Goal: Task Accomplishment & Management: Manage account settings

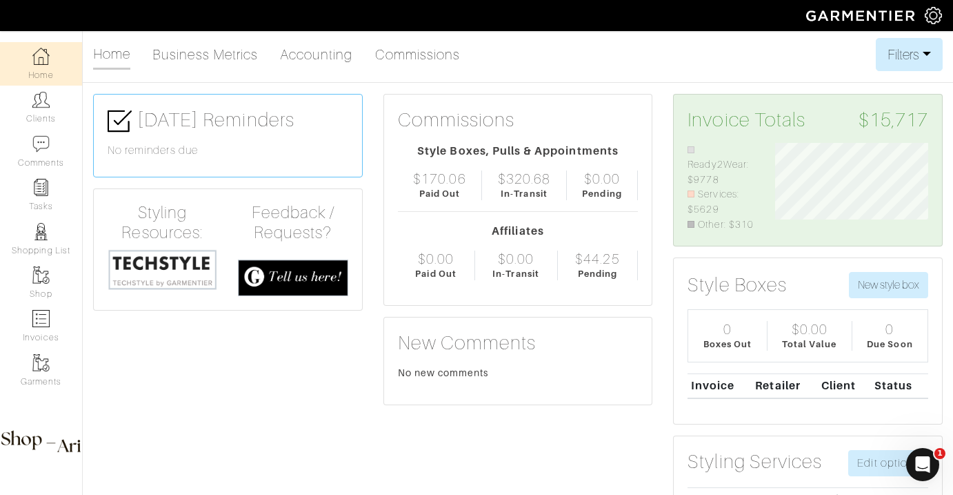
scroll to position [89, 174]
click at [65, 118] on link "Clients" at bounding box center [41, 107] width 82 height 43
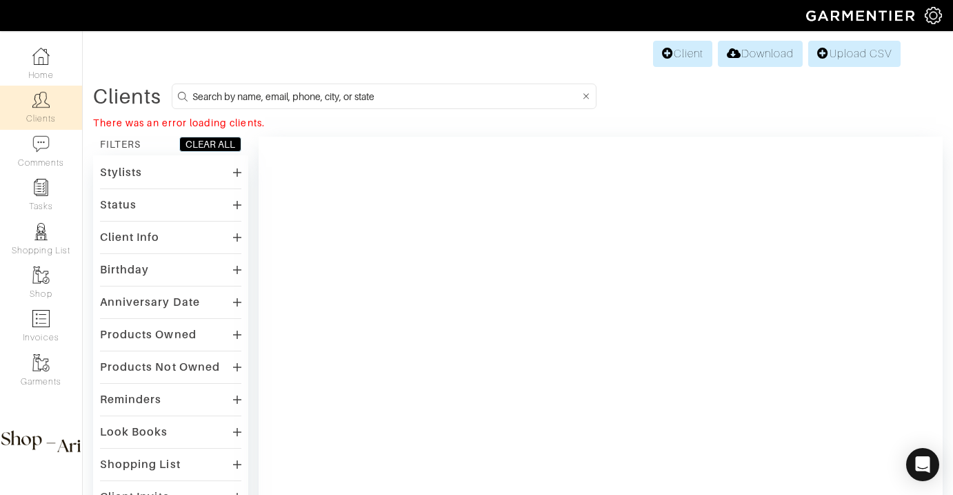
click at [239, 93] on input at bounding box center [386, 96] width 388 height 17
type input "eric baxter"
click at [274, 92] on input "eric baxter" at bounding box center [386, 96] width 388 height 17
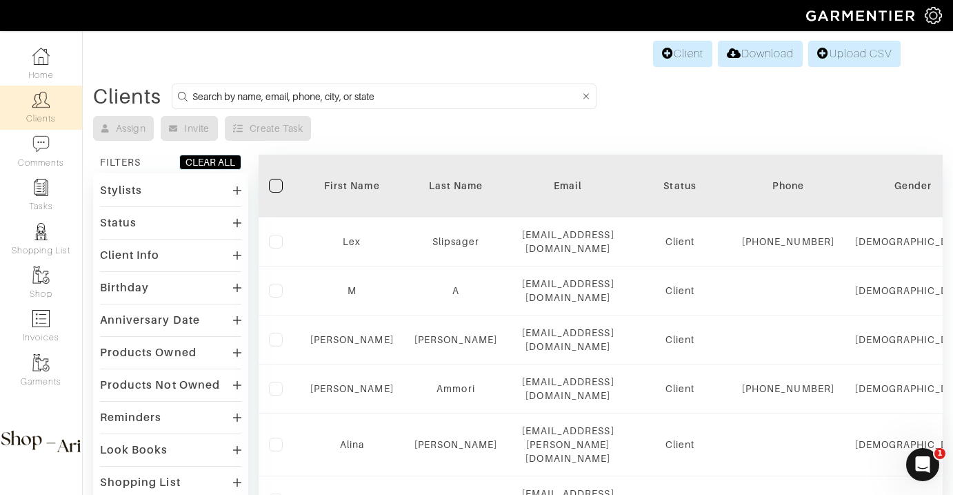
click at [322, 100] on input at bounding box center [386, 96] width 388 height 17
type input "eric baxter"
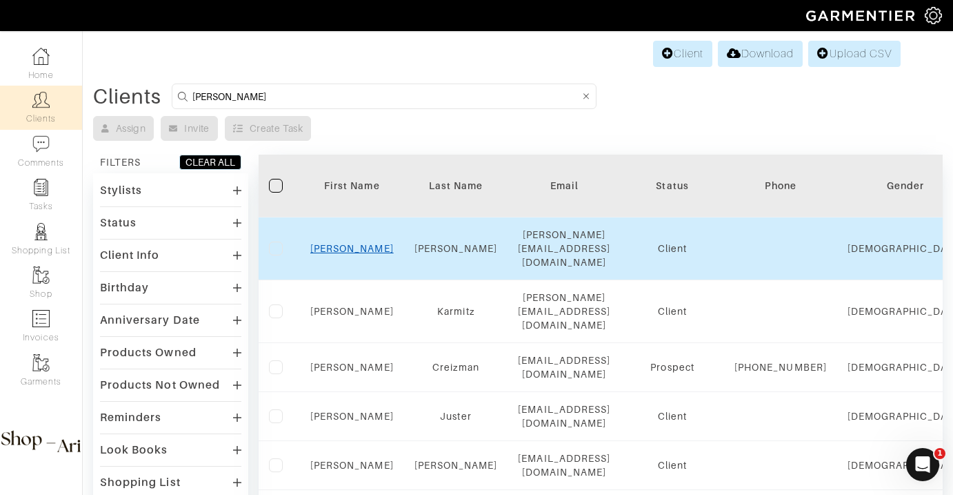
click at [355, 246] on link "Eric" at bounding box center [351, 248] width 83 height 11
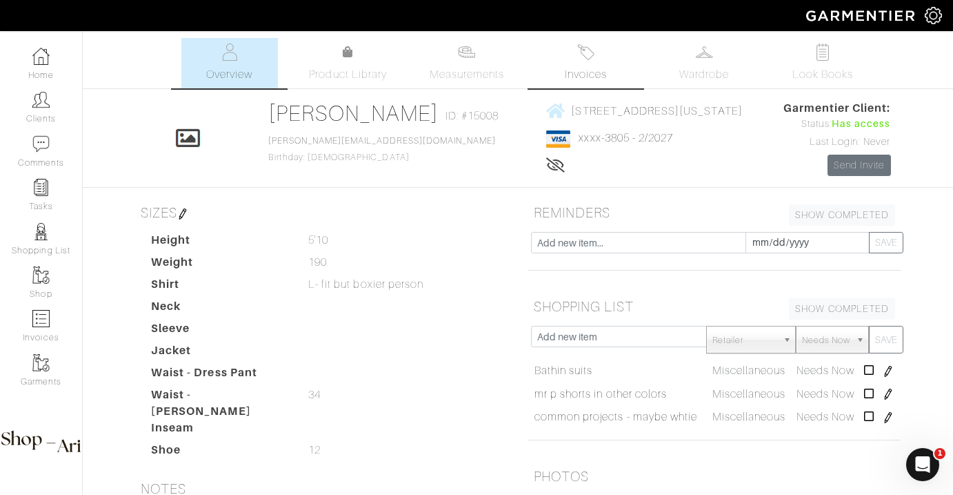
click at [587, 70] on span "Invoices" at bounding box center [586, 74] width 42 height 17
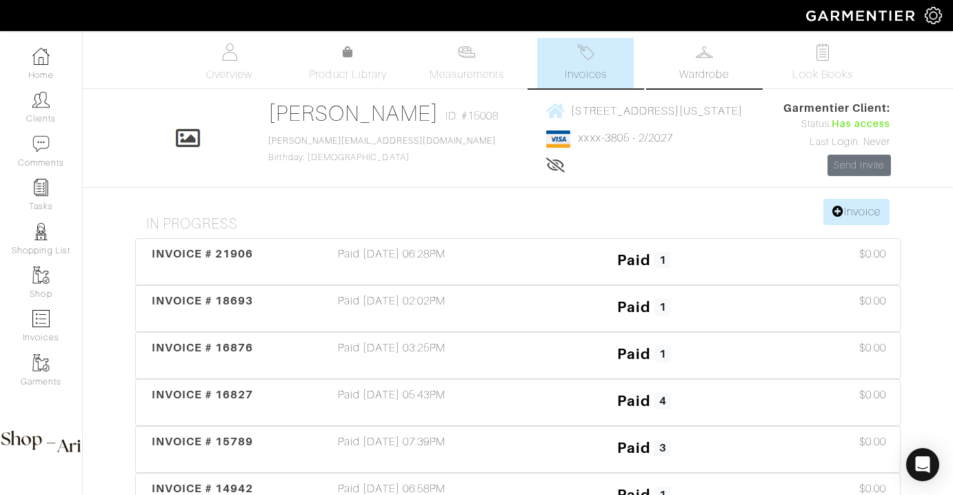
click at [710, 39] on link "Wardrobe" at bounding box center [704, 63] width 97 height 50
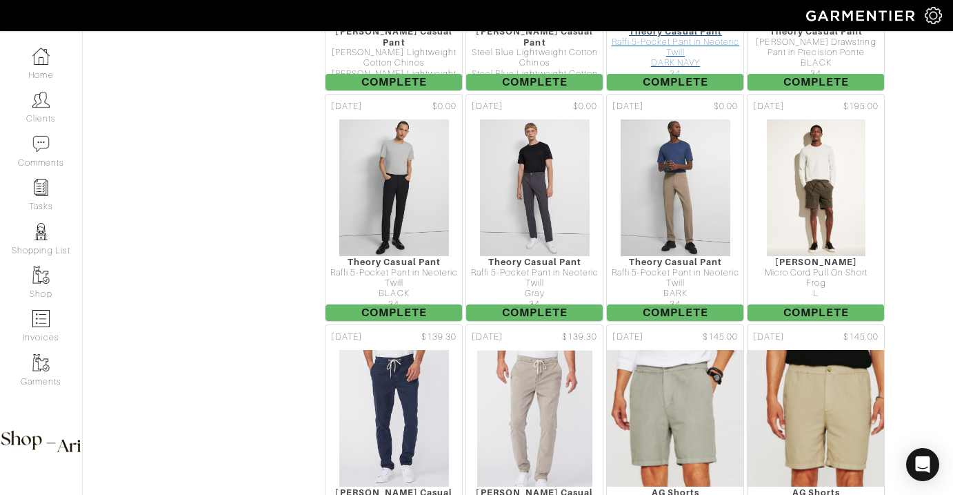
scroll to position [1551, 0]
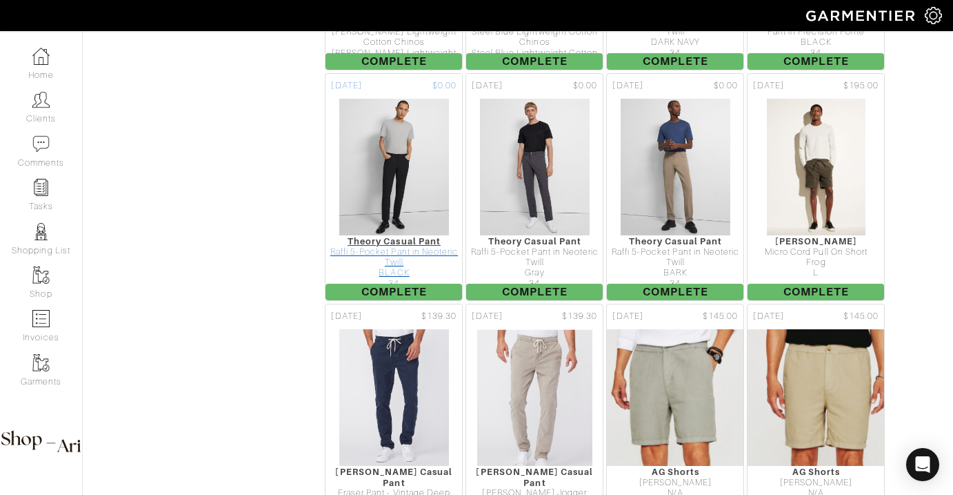
click at [398, 277] on div "BLACK" at bounding box center [394, 273] width 137 height 10
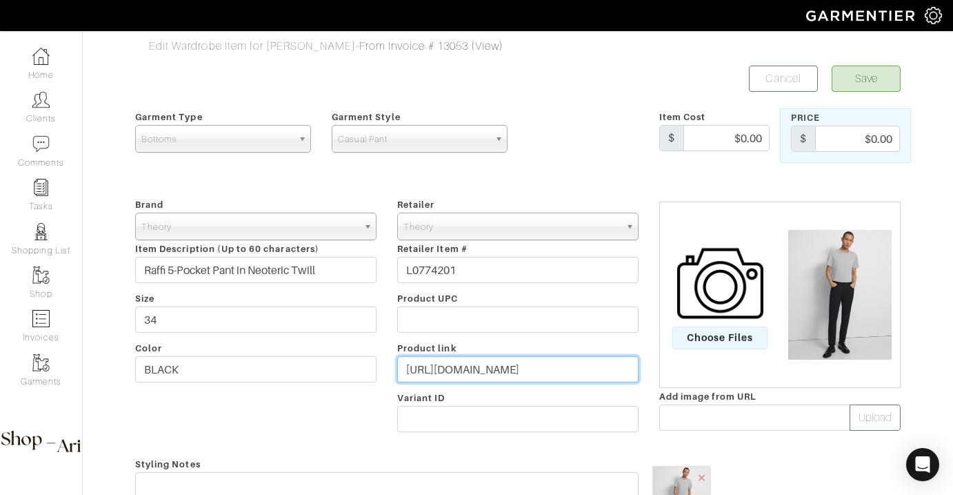
click at [557, 381] on input "https://www.theory.com/raffi-5-pocket-pant-in-neoteric-twill/L0774201_FAT.html" at bounding box center [517, 369] width 241 height 26
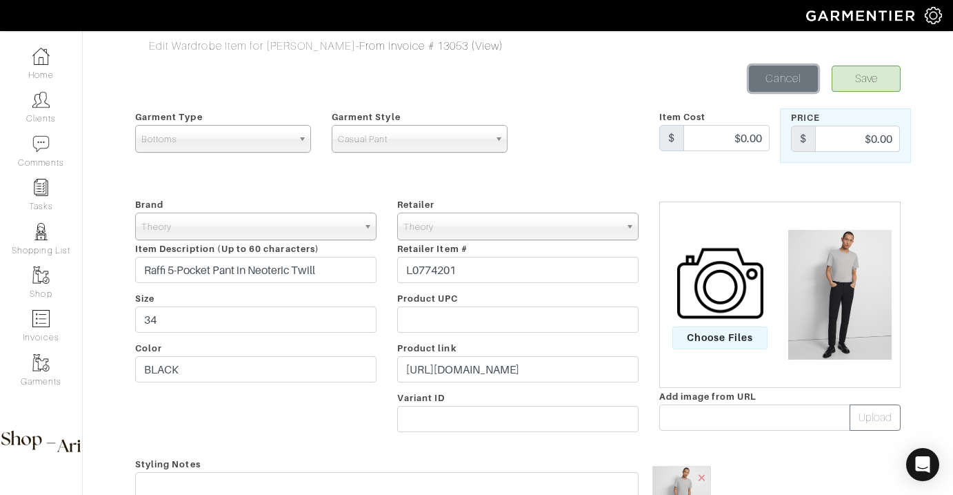
click at [782, 77] on link "Cancel" at bounding box center [783, 79] width 69 height 26
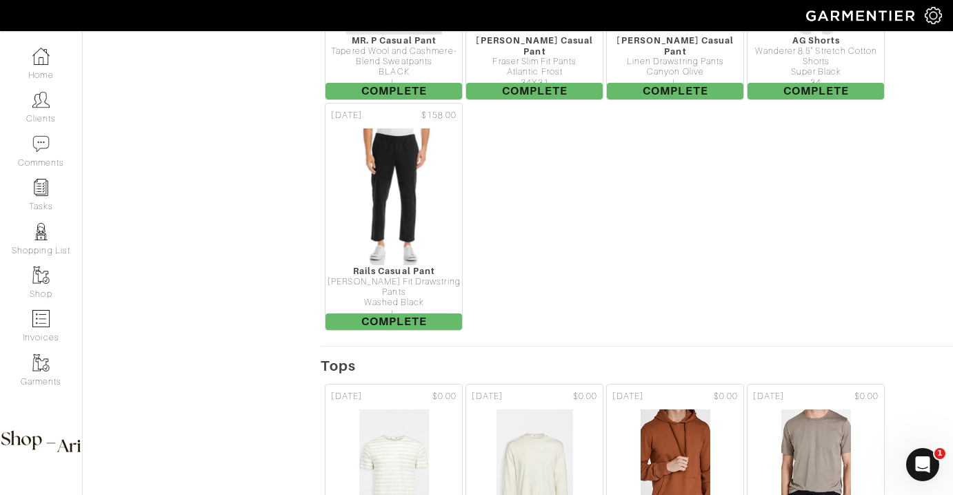
scroll to position [3826, 0]
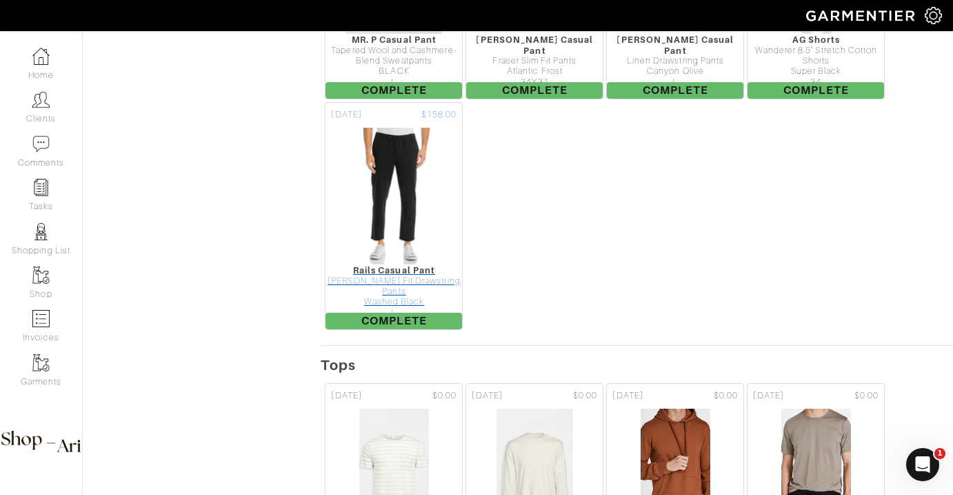
click at [407, 297] on div "Washed Black" at bounding box center [394, 302] width 137 height 10
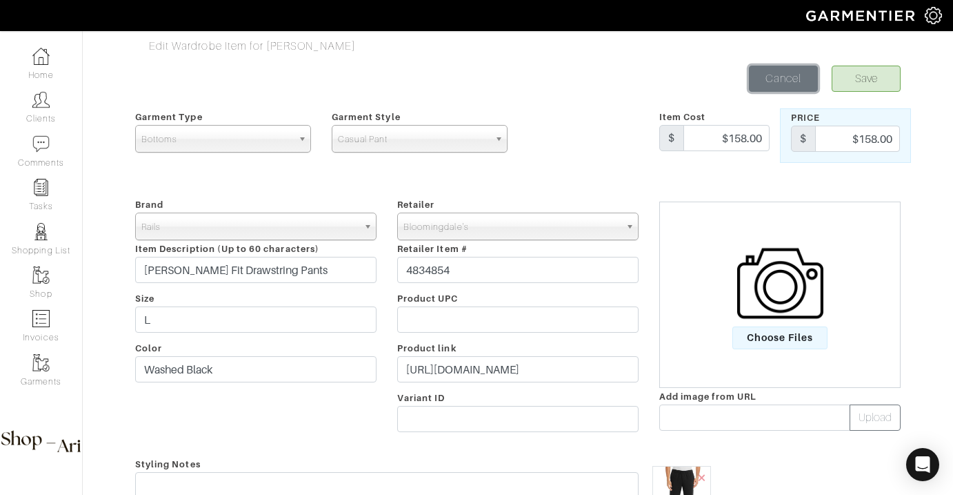
click at [785, 78] on link "Cancel" at bounding box center [783, 79] width 69 height 26
click at [778, 77] on link "Cancel" at bounding box center [783, 79] width 69 height 26
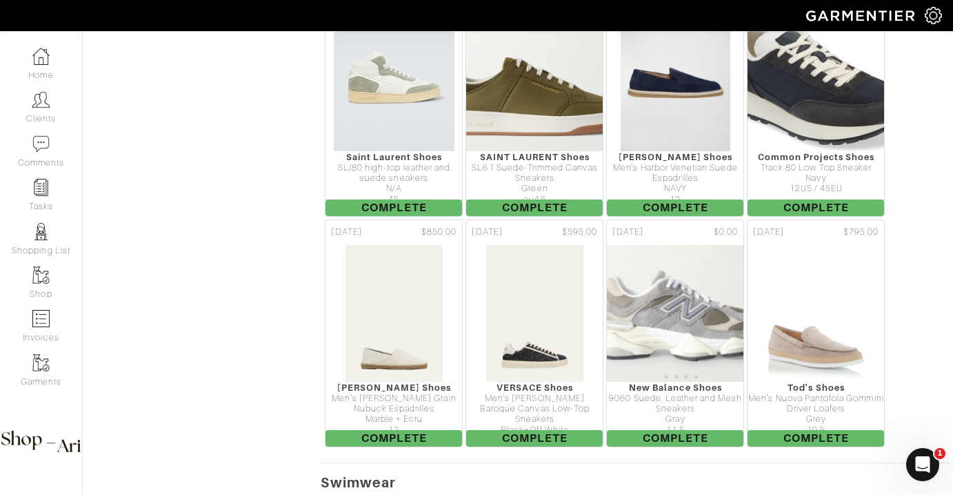
scroll to position [12151, 0]
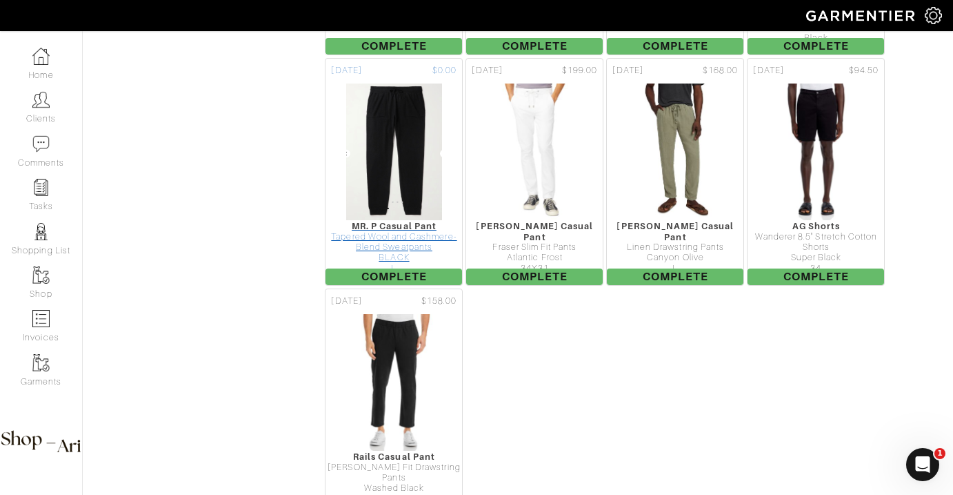
scroll to position [3686, 0]
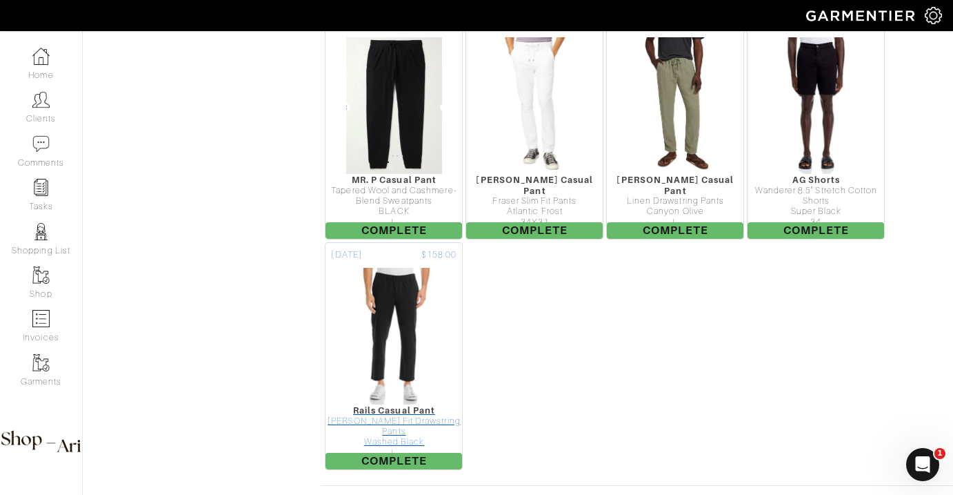
click at [382, 437] on div "Washed Black" at bounding box center [394, 442] width 137 height 10
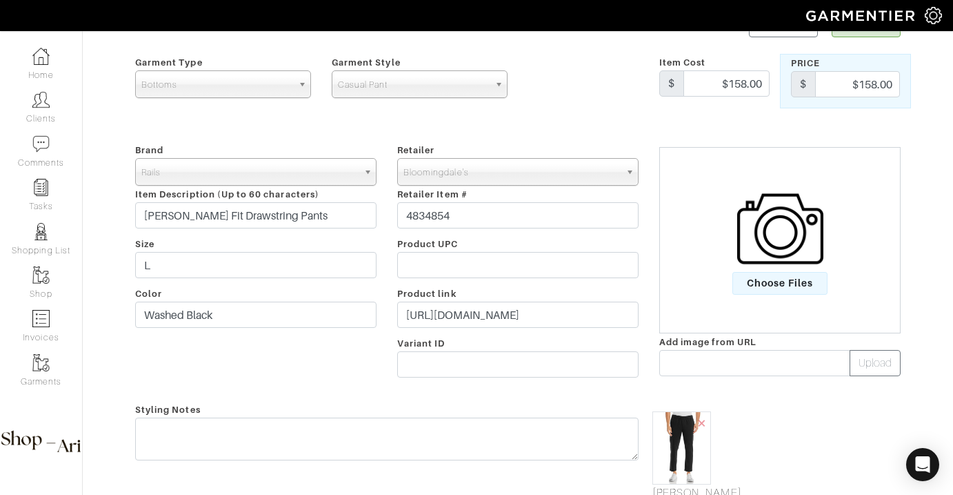
scroll to position [55, 0]
click at [552, 313] on input "[URL][DOMAIN_NAME]" at bounding box center [517, 314] width 241 height 26
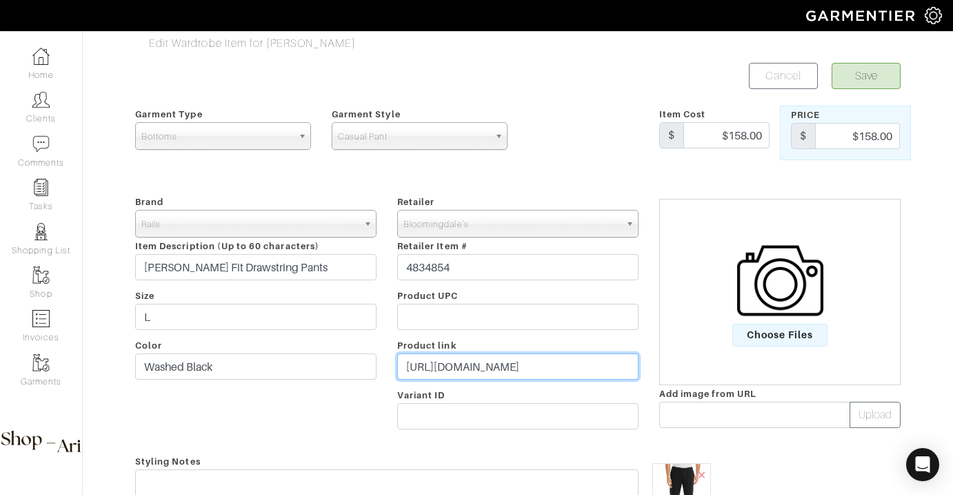
scroll to position [0, 0]
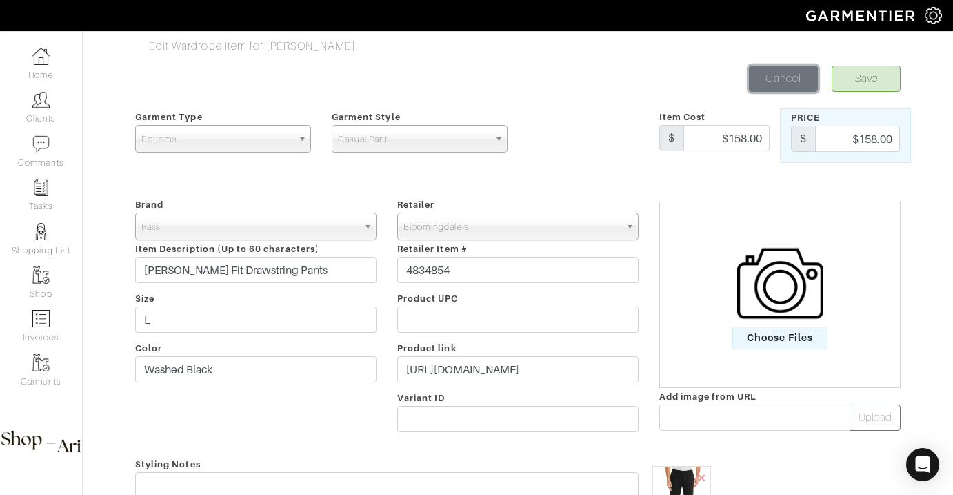
click at [781, 71] on link "Cancel" at bounding box center [783, 79] width 69 height 26
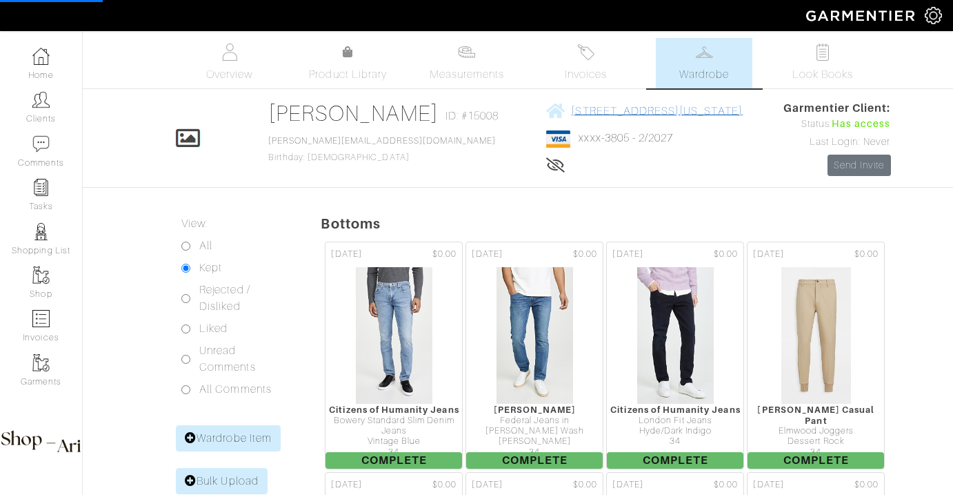
click at [571, 115] on span "[STREET_ADDRESS][US_STATE]" at bounding box center [656, 110] width 171 height 12
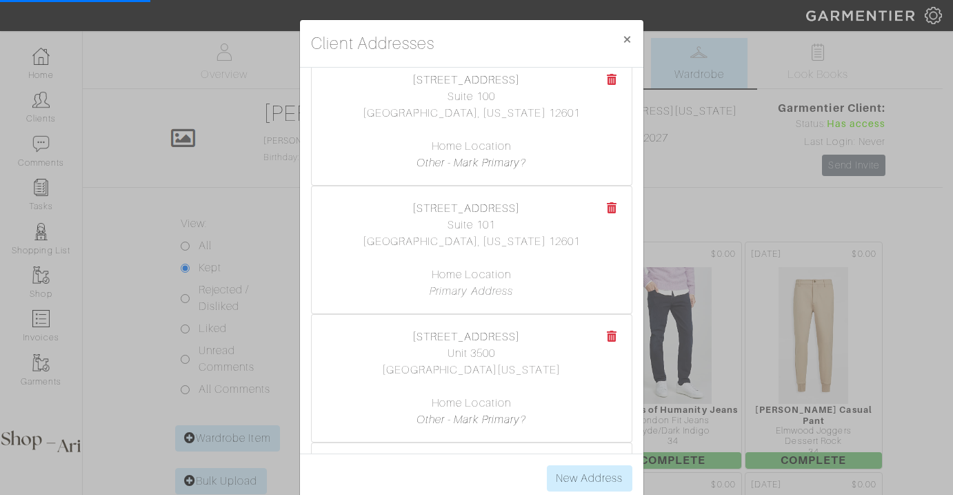
scroll to position [153, 0]
copy center "[STREET_ADDRESS]"
drag, startPoint x: 372, startPoint y: 314, endPoint x: 523, endPoint y: 351, distance: 155.6
click at [523, 351] on div "[STREET_ADDRESS] Unit 3500 [GEOGRAPHIC_DATA], [US_STATE] 33131 Home Location Ot…" at bounding box center [472, 374] width 320 height 127
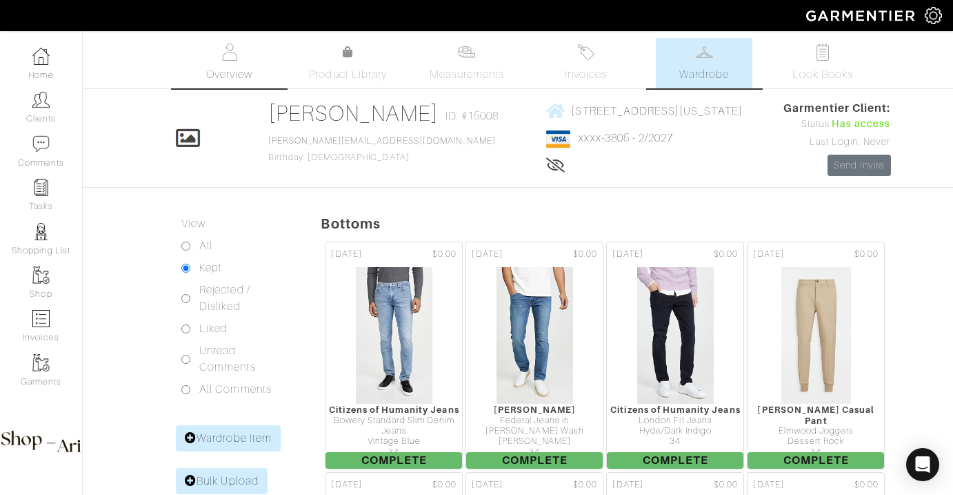
click at [230, 69] on span "Overview" at bounding box center [229, 74] width 46 height 17
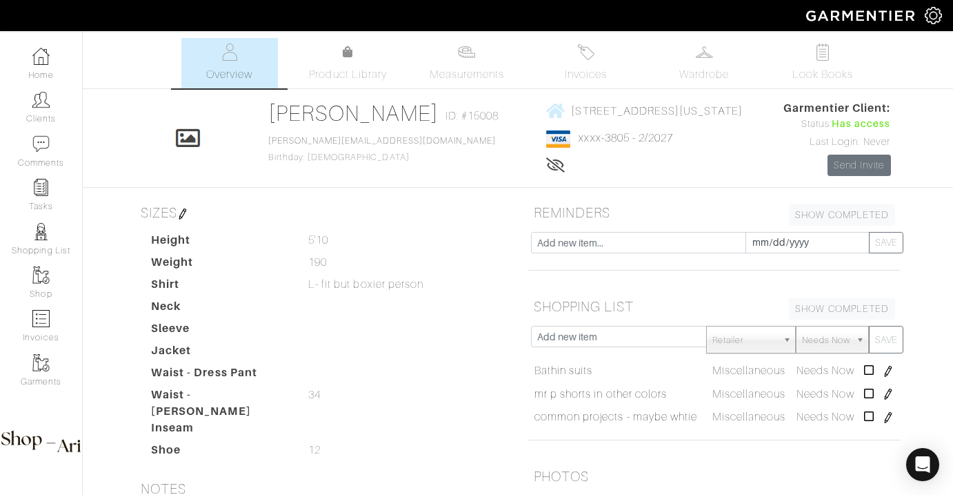
scroll to position [264, 0]
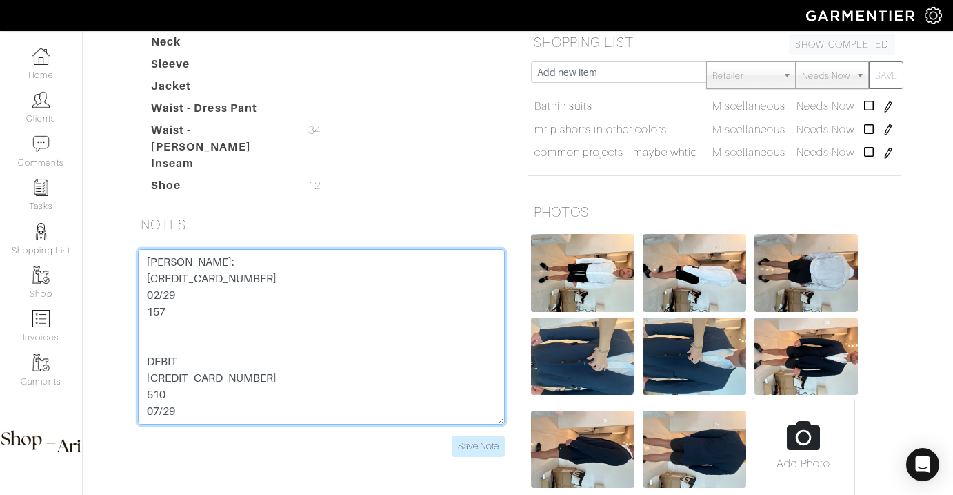
drag, startPoint x: 284, startPoint y: 270, endPoint x: 453, endPoint y: 151, distance: 206.5
click at [128, 268] on div "[PERSON_NAME]: [CREDIT_CARD_NUMBER] 02/29 157 DEBIT [CREDIT_CARD_NUMBER] 510 07…" at bounding box center [322, 353] width 388 height 208
click at [155, 301] on textarea "[PERSON_NAME]: [CREDIT_CARD_NUMBER] 02/29 157 DEBIT [CREDIT_CARD_NUMBER] 510 07…" at bounding box center [321, 336] width 367 height 175
